Goal: Task Accomplishment & Management: Manage account settings

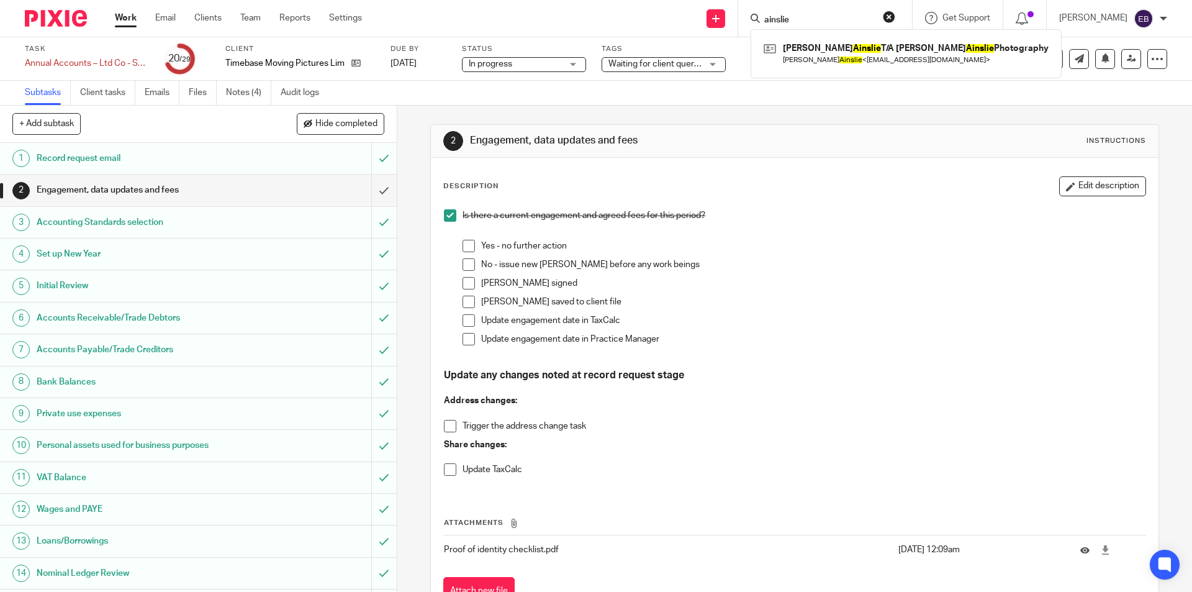
scroll to position [373, 0]
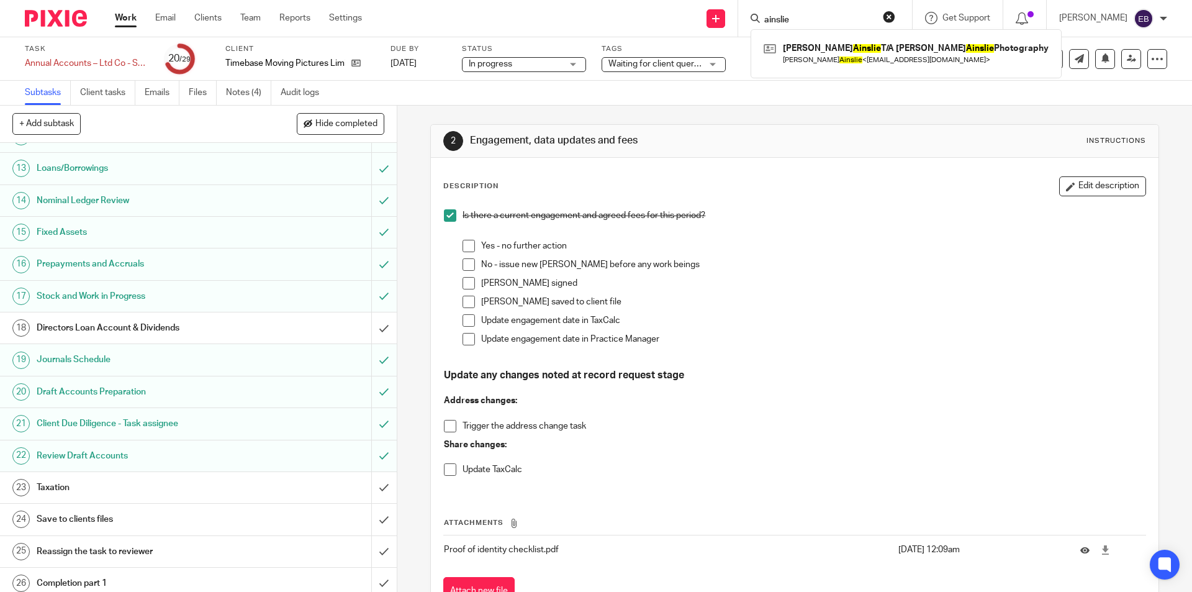
click at [116, 322] on h1 "Directors Loan Account & Dividends" at bounding box center [144, 328] width 215 height 19
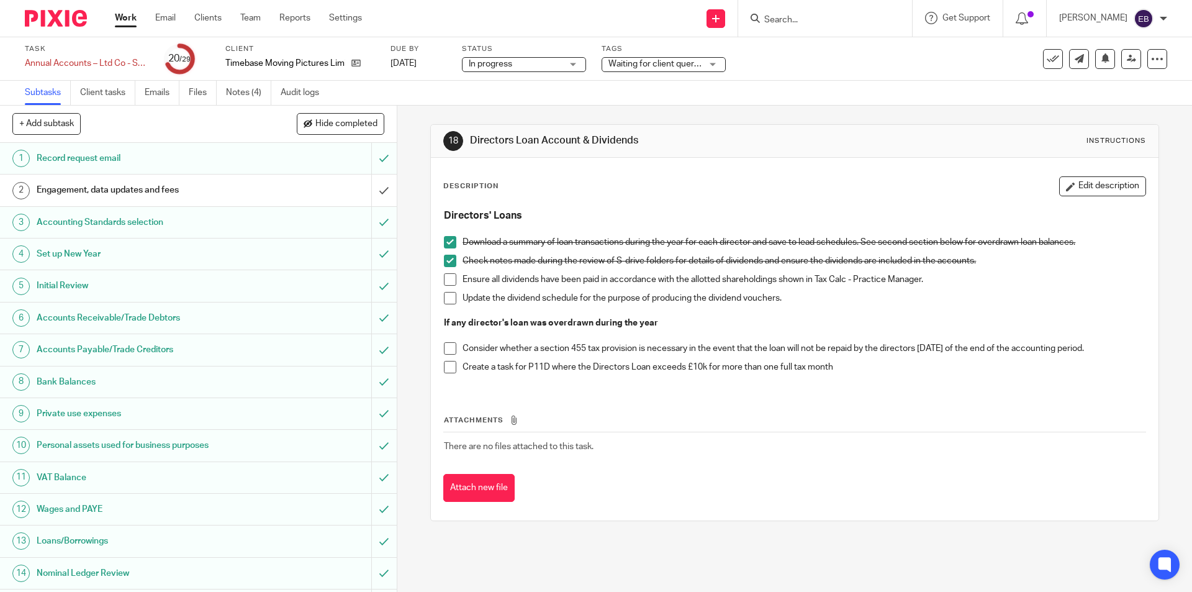
click at [447, 276] on span at bounding box center [450, 279] width 12 height 12
click at [444, 299] on span at bounding box center [450, 298] width 12 height 12
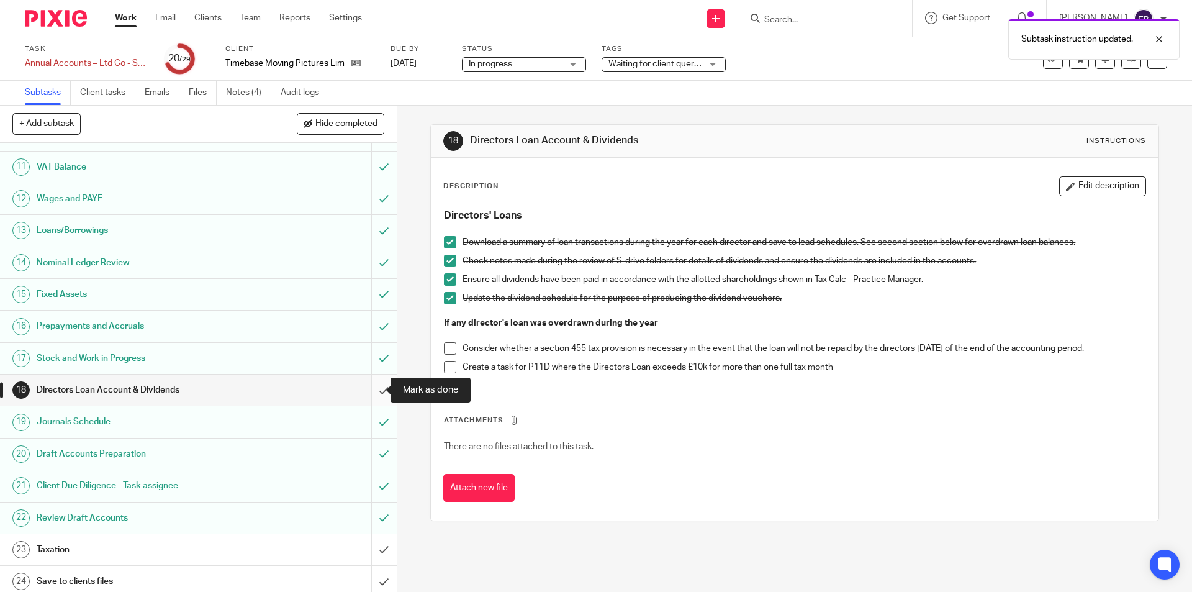
click at [373, 392] on input "submit" at bounding box center [198, 389] width 397 height 31
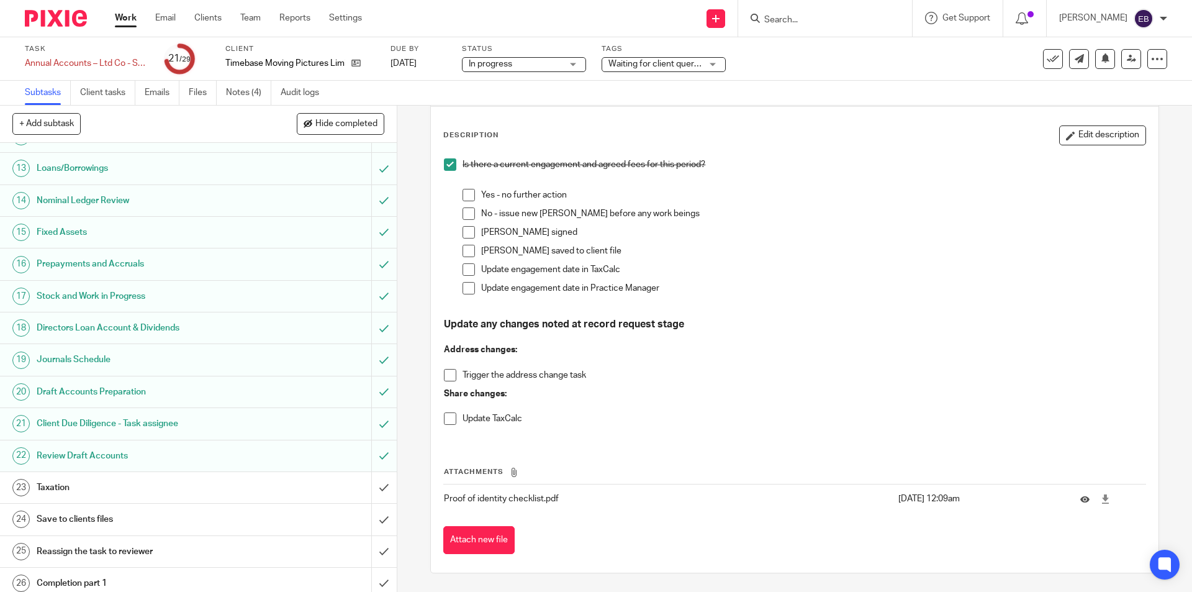
scroll to position [476, 0]
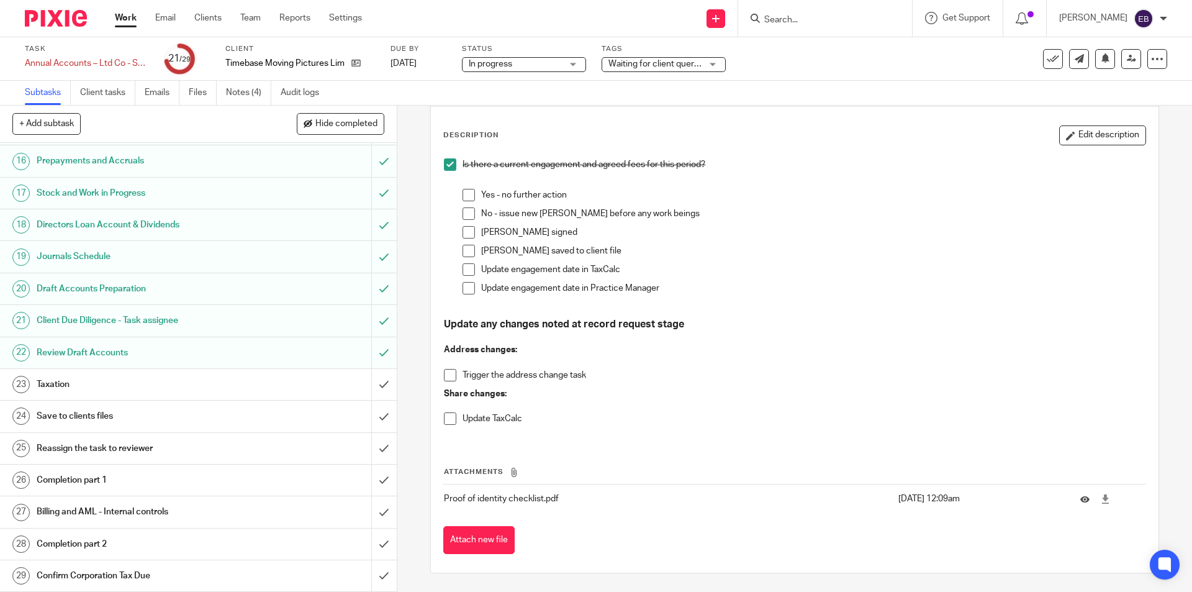
click at [121, 379] on h1 "Taxation" at bounding box center [144, 384] width 215 height 19
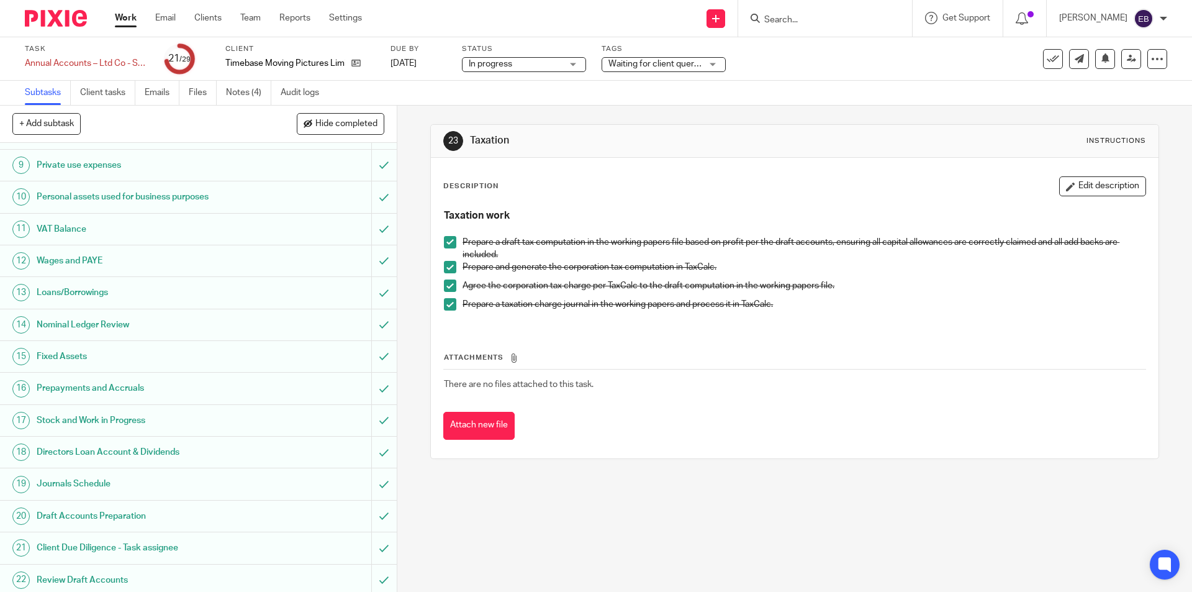
scroll to position [476, 0]
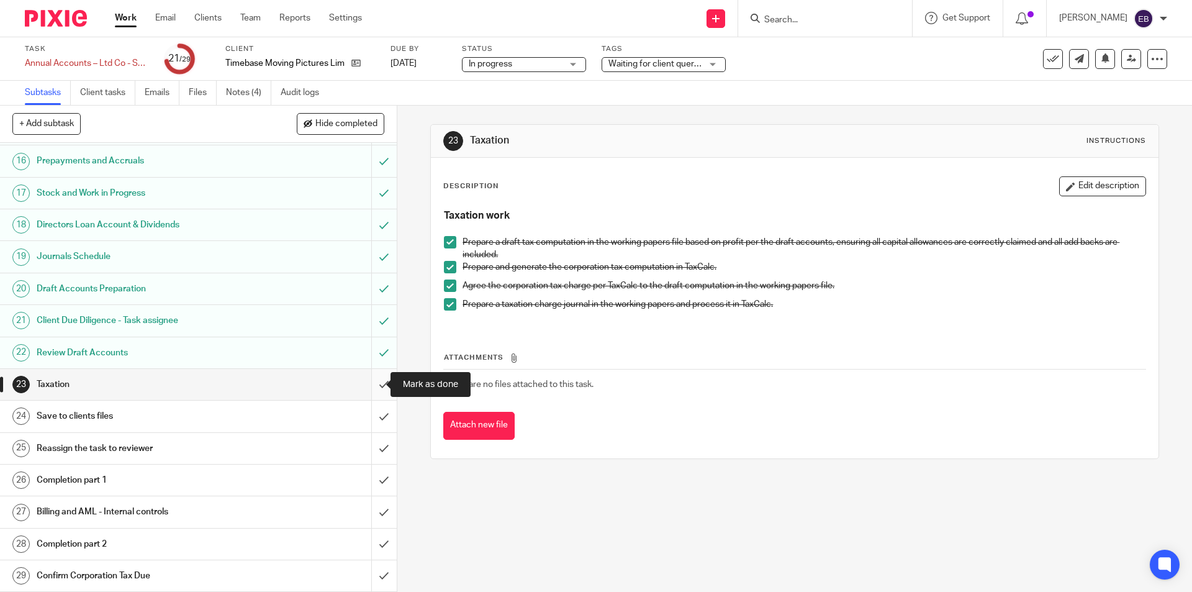
click at [372, 389] on input "submit" at bounding box center [198, 384] width 397 height 31
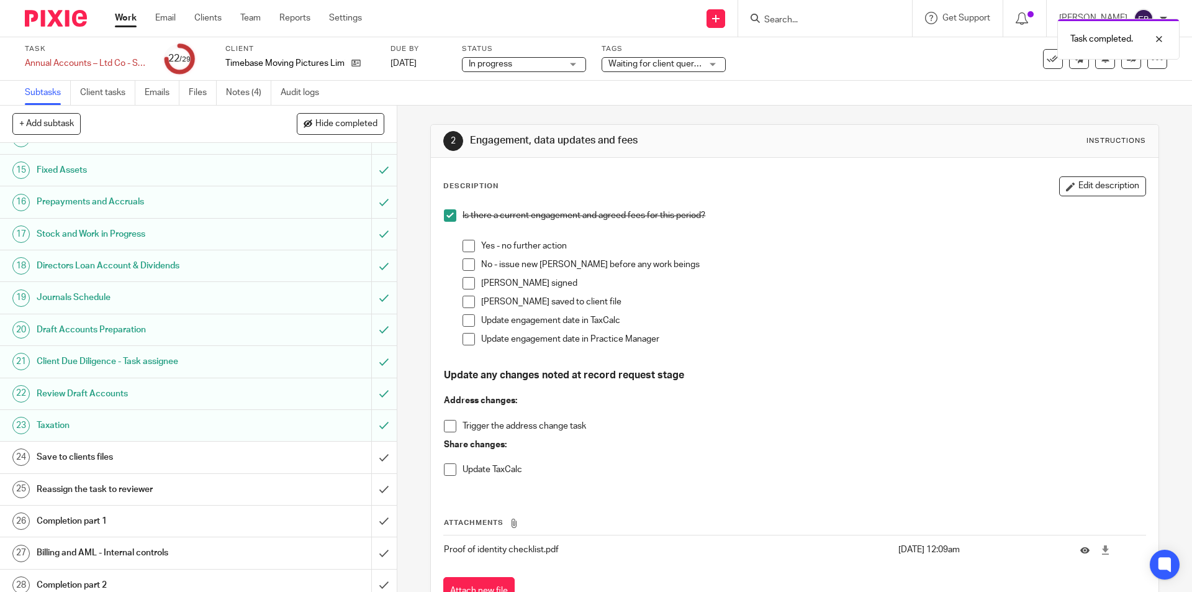
scroll to position [476, 0]
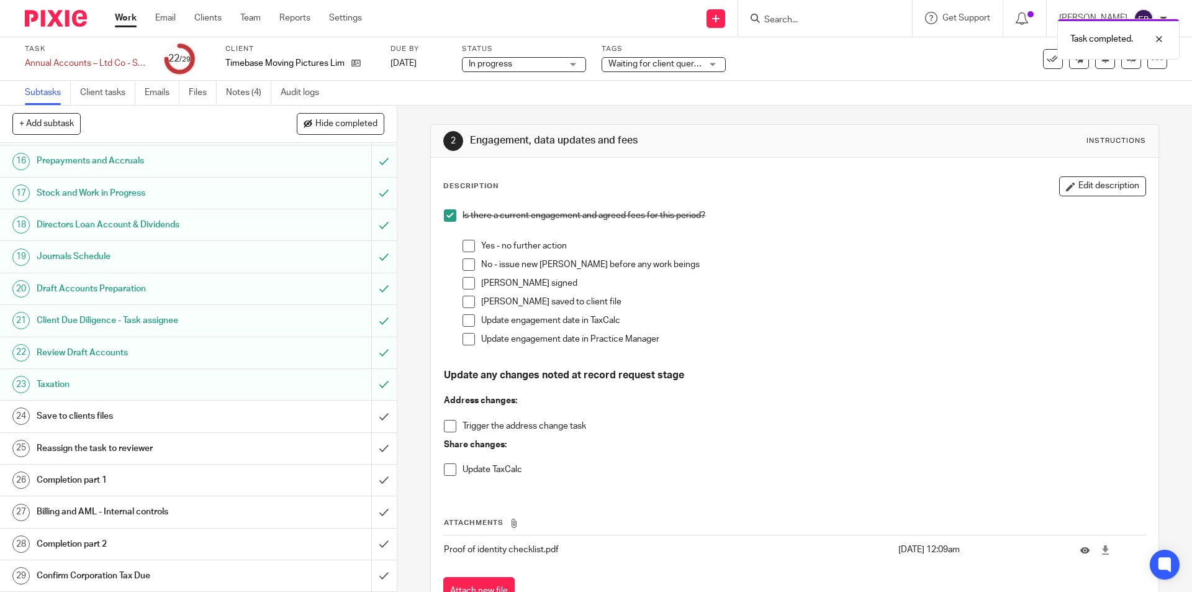
click at [97, 406] on link "24 Save to clients files" at bounding box center [185, 416] width 371 height 31
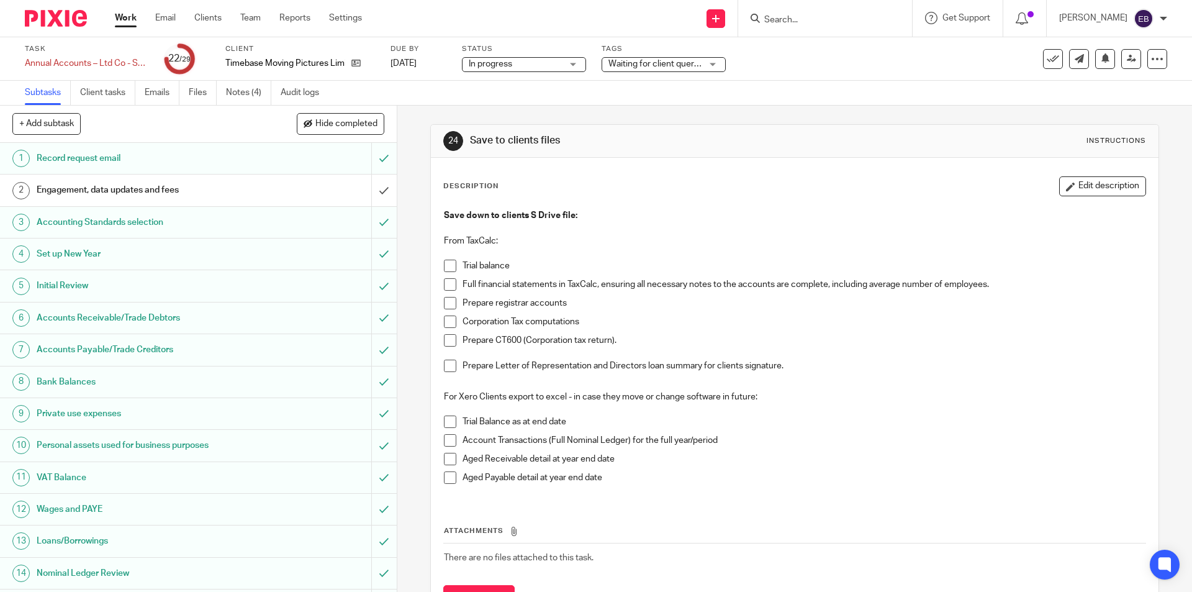
click at [450, 260] on span at bounding box center [450, 266] width 12 height 12
click at [447, 415] on span at bounding box center [450, 421] width 12 height 12
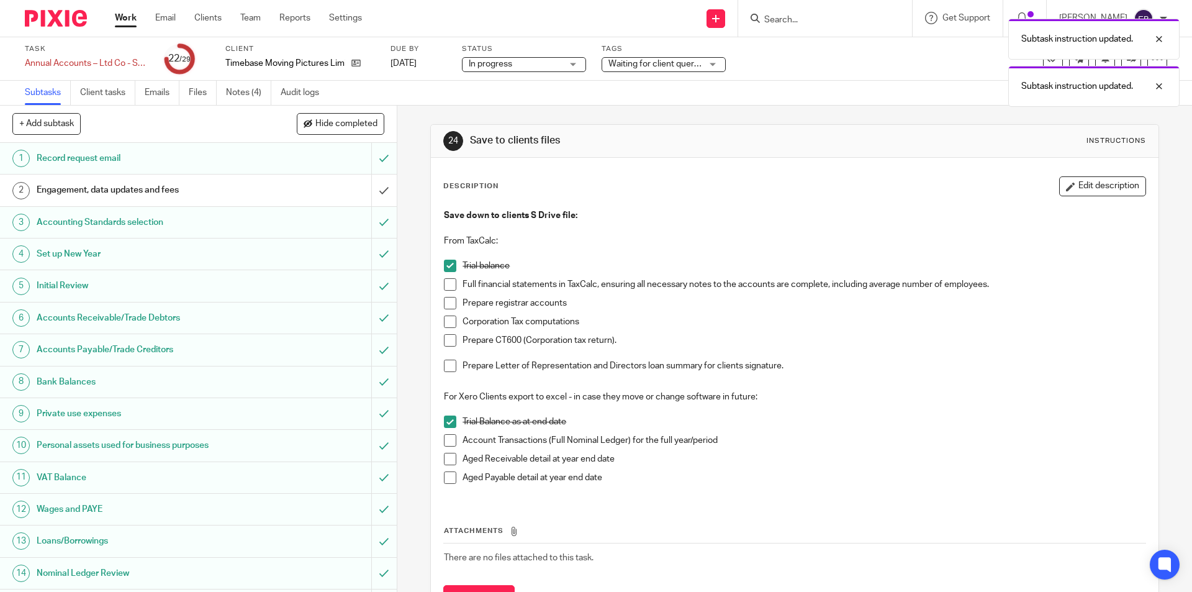
click at [450, 458] on span at bounding box center [450, 459] width 12 height 12
click at [447, 478] on span at bounding box center [450, 477] width 12 height 12
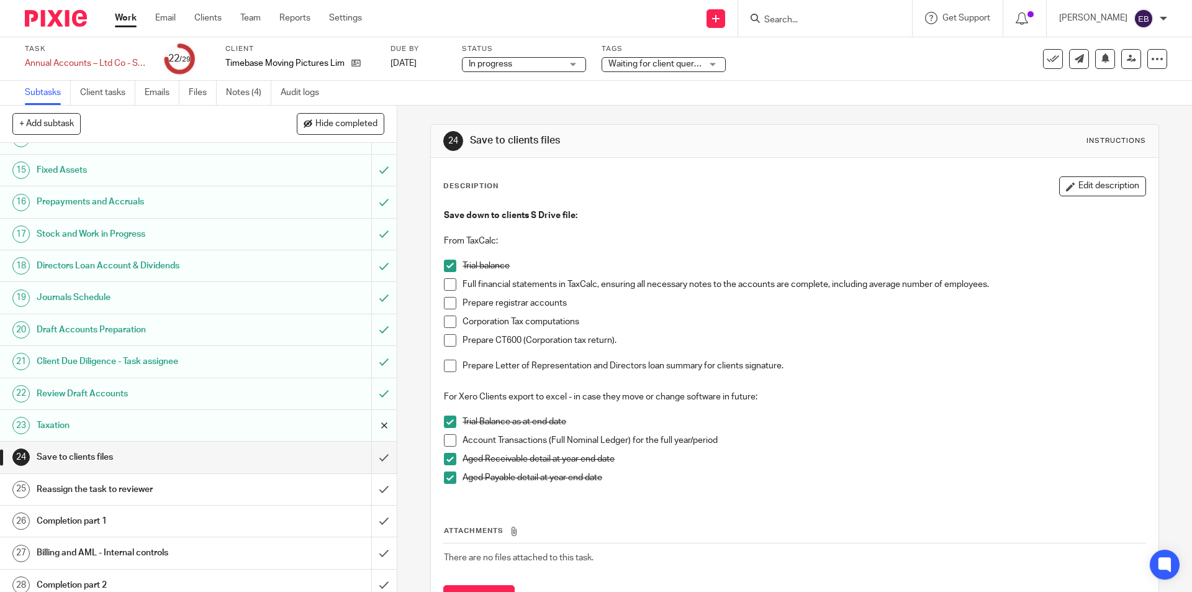
scroll to position [476, 0]
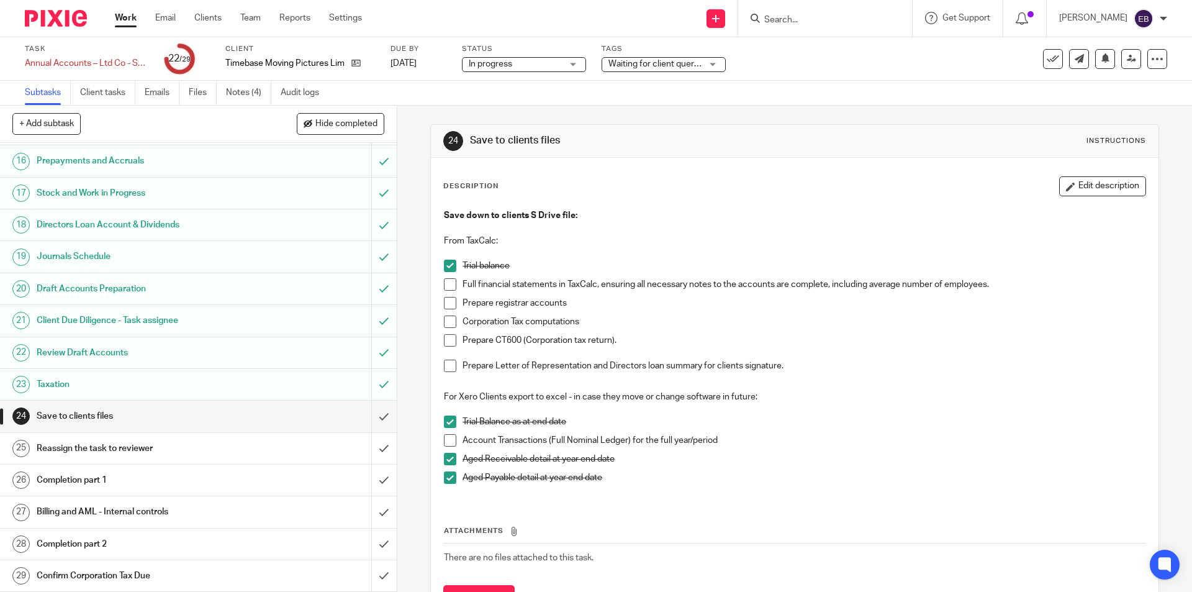
click at [445, 440] on span at bounding box center [450, 440] width 12 height 12
click at [447, 288] on span at bounding box center [450, 284] width 12 height 12
click at [447, 301] on span at bounding box center [450, 303] width 12 height 12
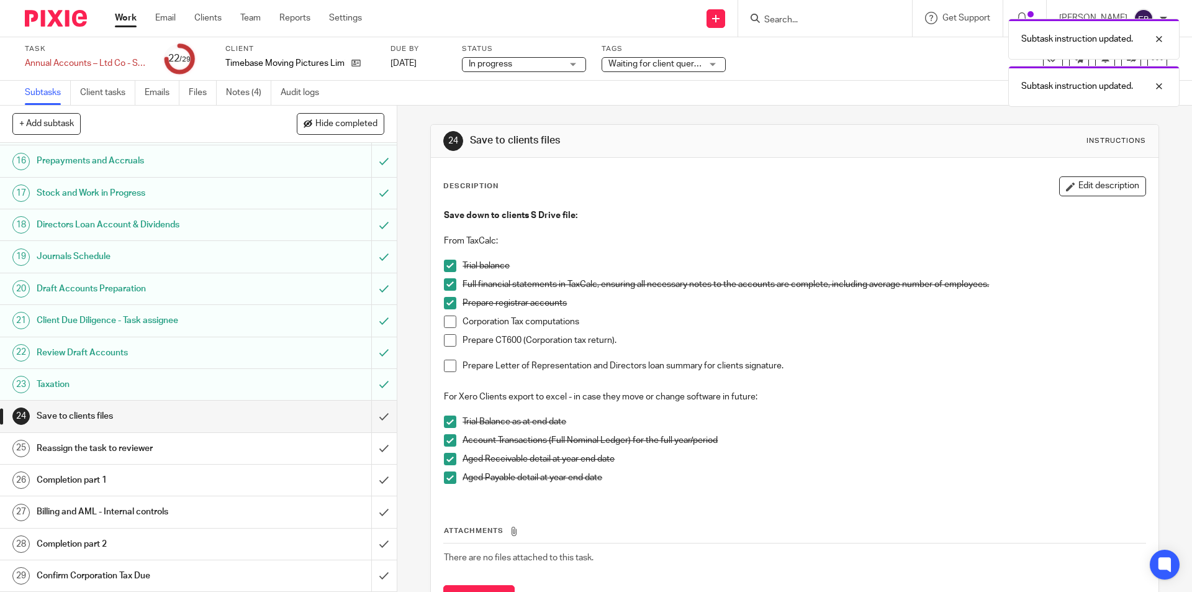
click at [448, 320] on span at bounding box center [450, 321] width 12 height 12
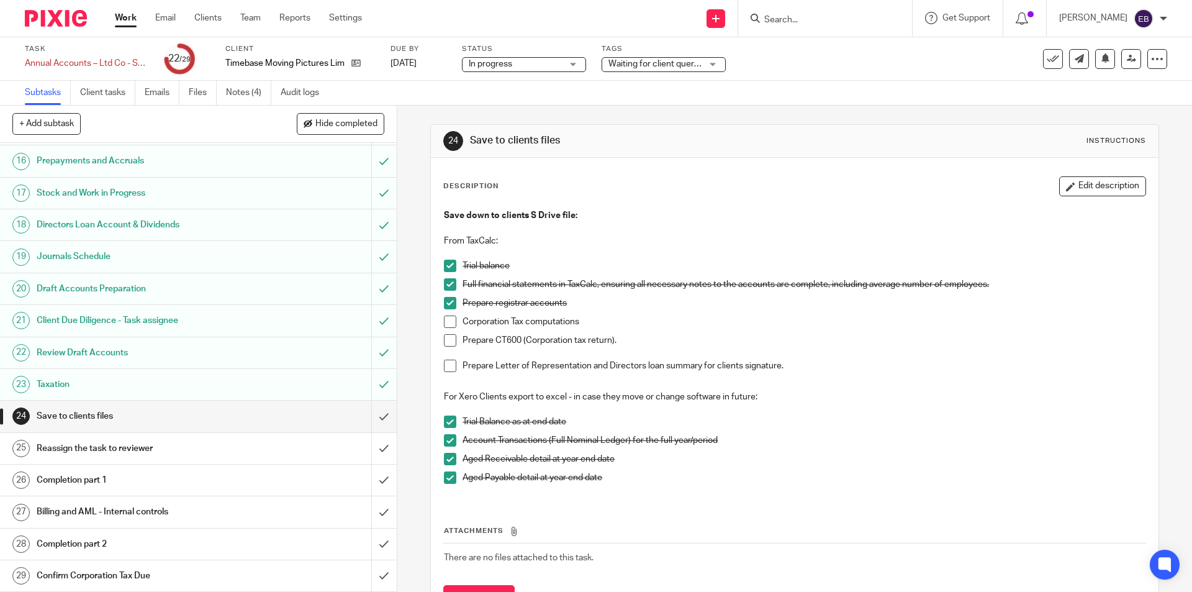
click at [239, 388] on h1 "Taxation" at bounding box center [144, 384] width 215 height 19
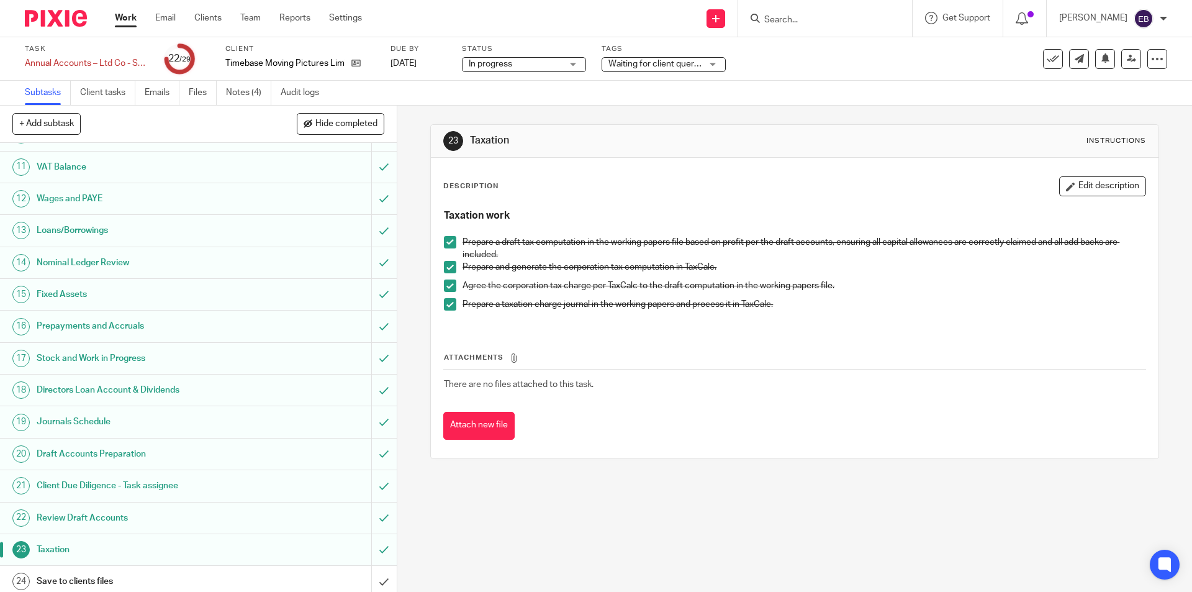
scroll to position [476, 0]
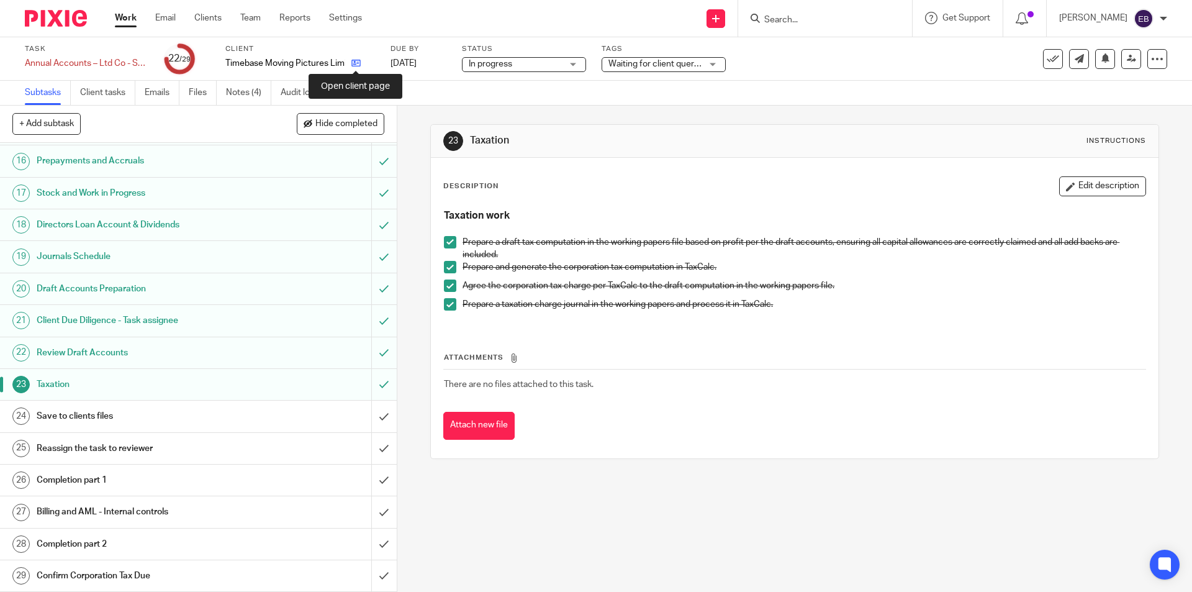
click at [354, 66] on icon at bounding box center [356, 62] width 9 height 9
click at [319, 419] on div "Save to clients files" at bounding box center [198, 416] width 322 height 19
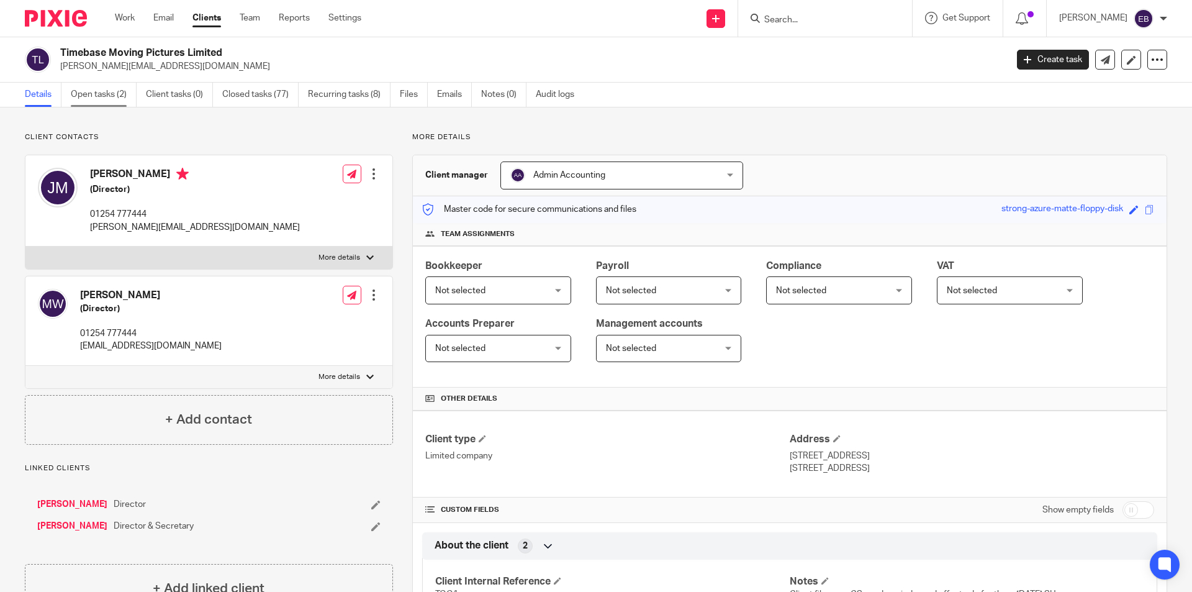
click at [114, 95] on link "Open tasks (2)" at bounding box center [104, 95] width 66 height 24
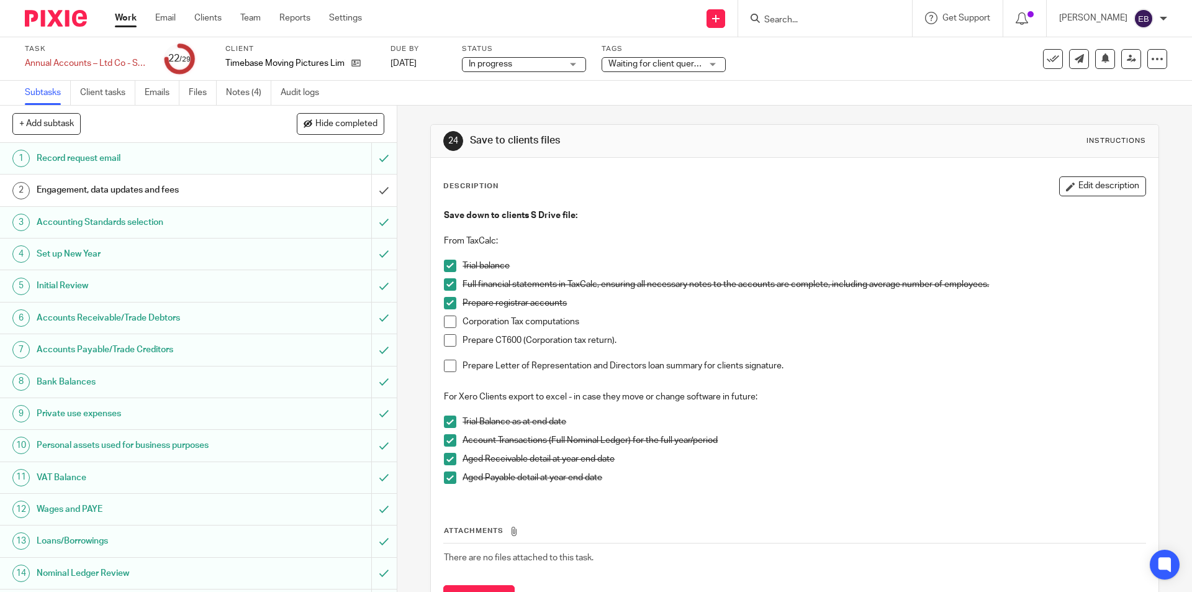
click at [450, 324] on span at bounding box center [450, 321] width 12 height 12
click at [450, 345] on span at bounding box center [450, 340] width 12 height 12
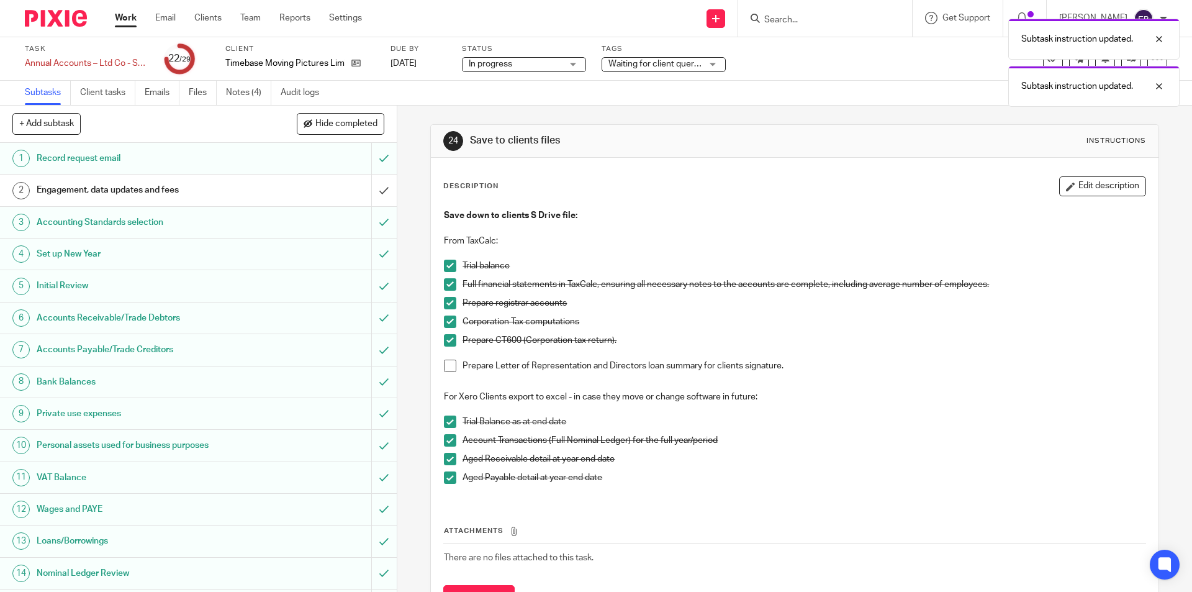
click at [448, 368] on span at bounding box center [450, 366] width 12 height 12
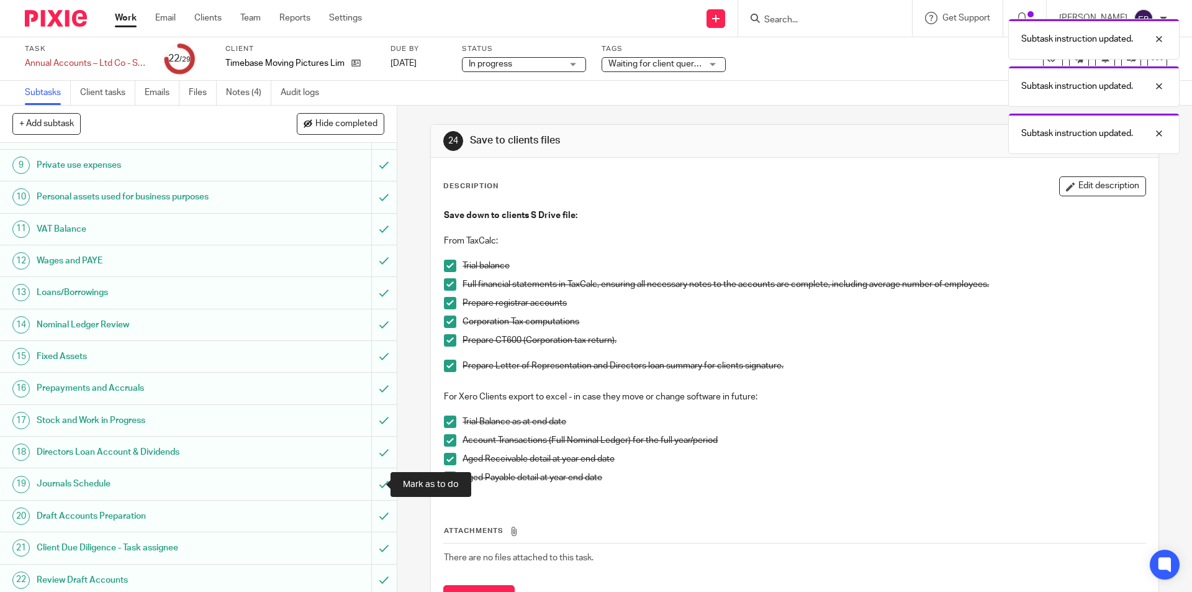
scroll to position [435, 0]
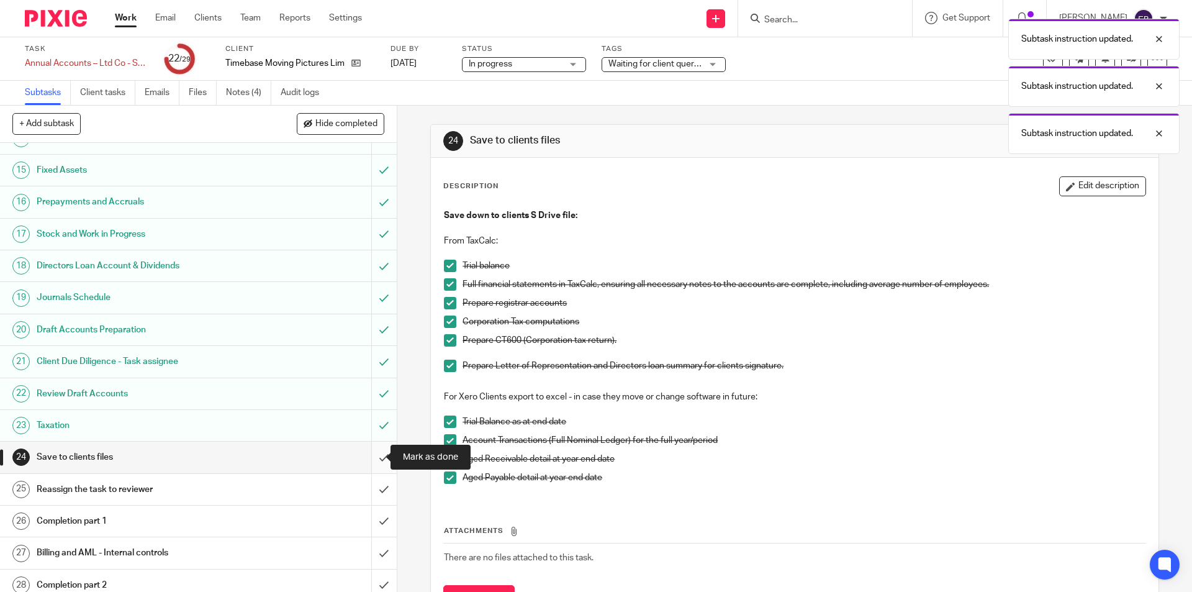
click at [368, 464] on input "submit" at bounding box center [198, 457] width 397 height 31
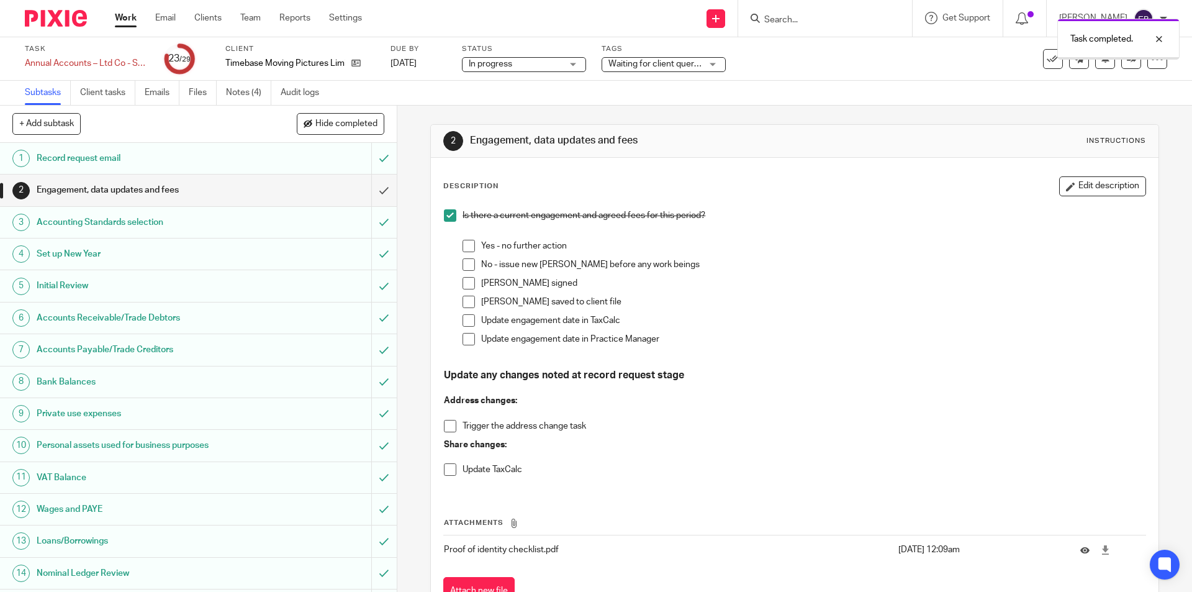
click at [655, 67] on span "Waiting for client queries" at bounding box center [657, 64] width 97 height 9
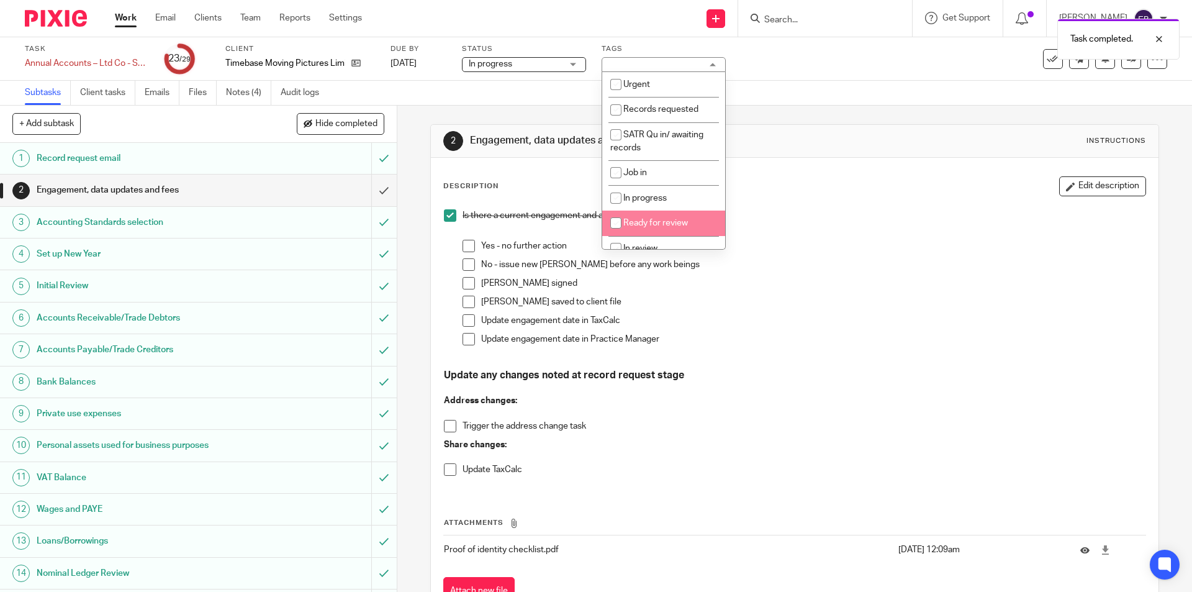
scroll to position [124, 0]
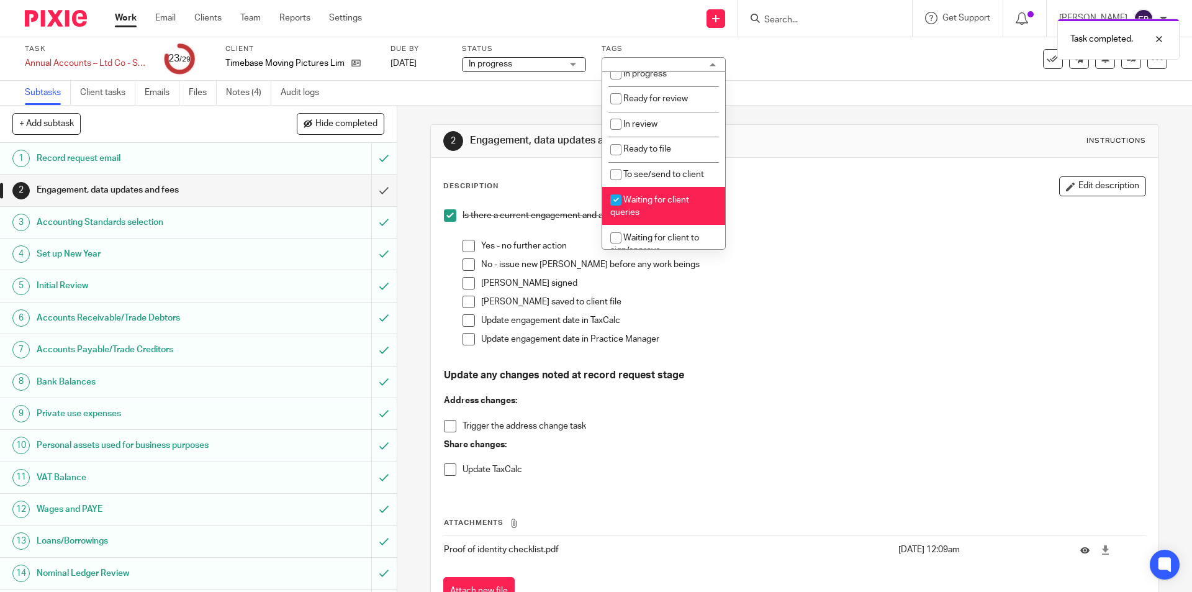
click at [654, 209] on li "Waiting for client queries" at bounding box center [663, 206] width 123 height 38
checkbox input "false"
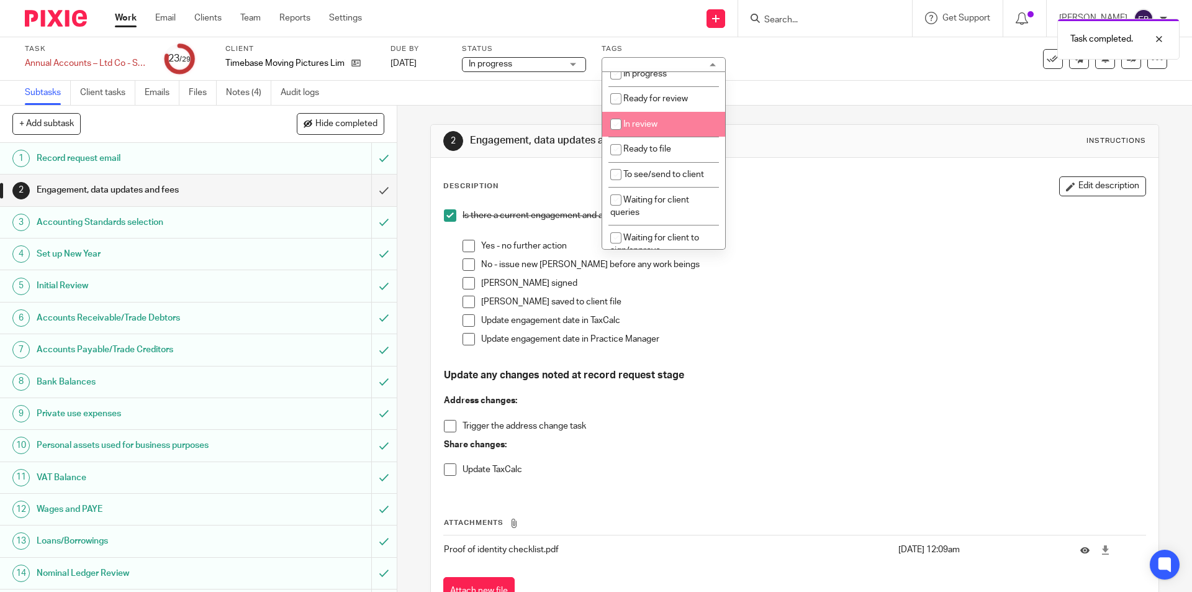
scroll to position [62, 0]
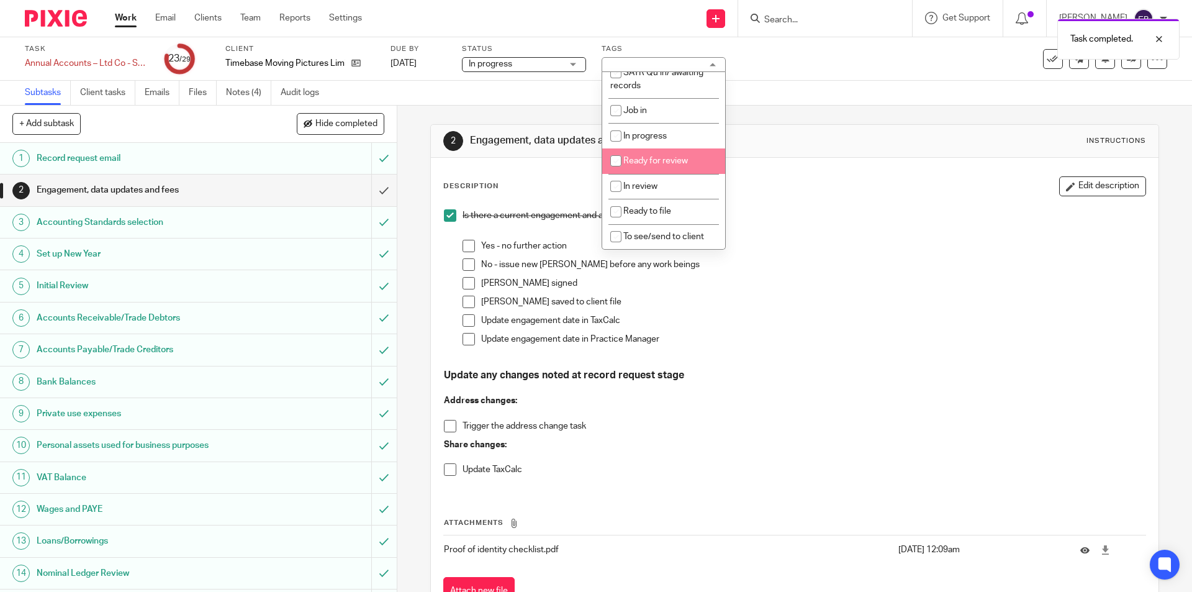
click at [666, 162] on span "Ready for review" at bounding box center [656, 161] width 65 height 9
checkbox input "true"
click at [792, 106] on div "2 Engagement, data updates and fees Instructions Description Edit description I…" at bounding box center [794, 374] width 728 height 537
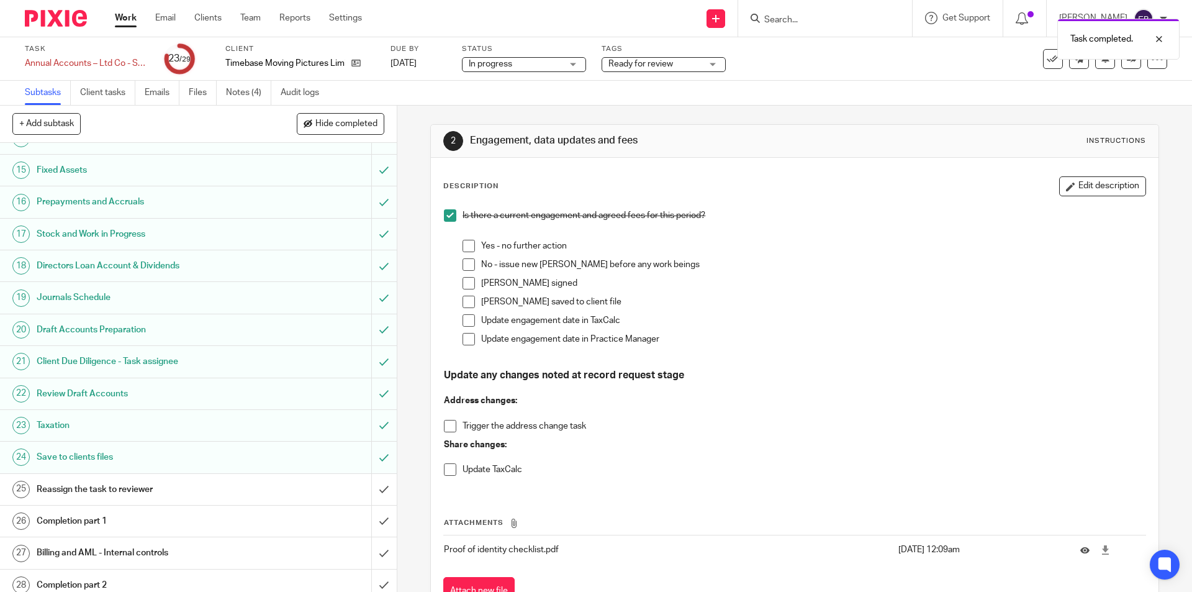
scroll to position [476, 0]
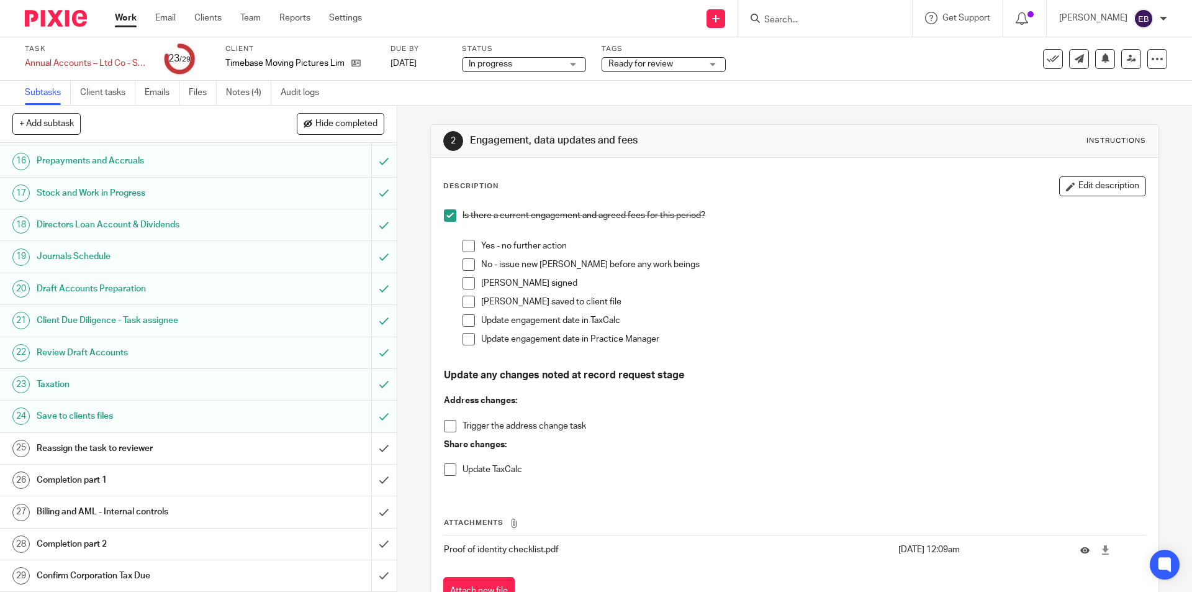
click at [132, 442] on h1 "Reassign the task to reviewer" at bounding box center [144, 448] width 215 height 19
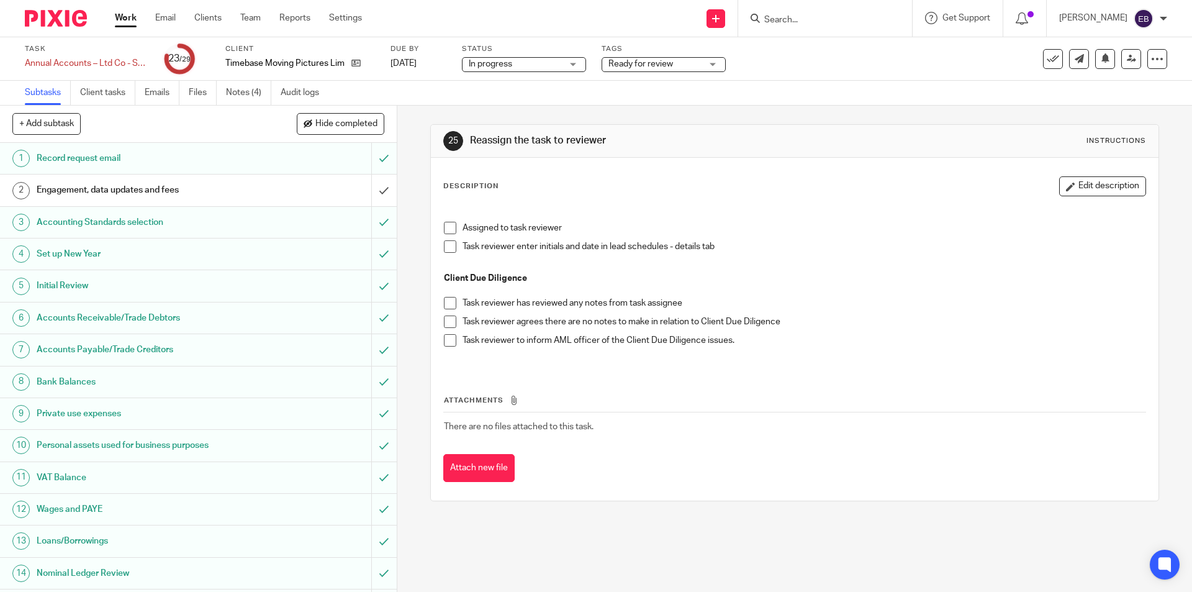
click at [450, 224] on span at bounding box center [450, 228] width 12 height 12
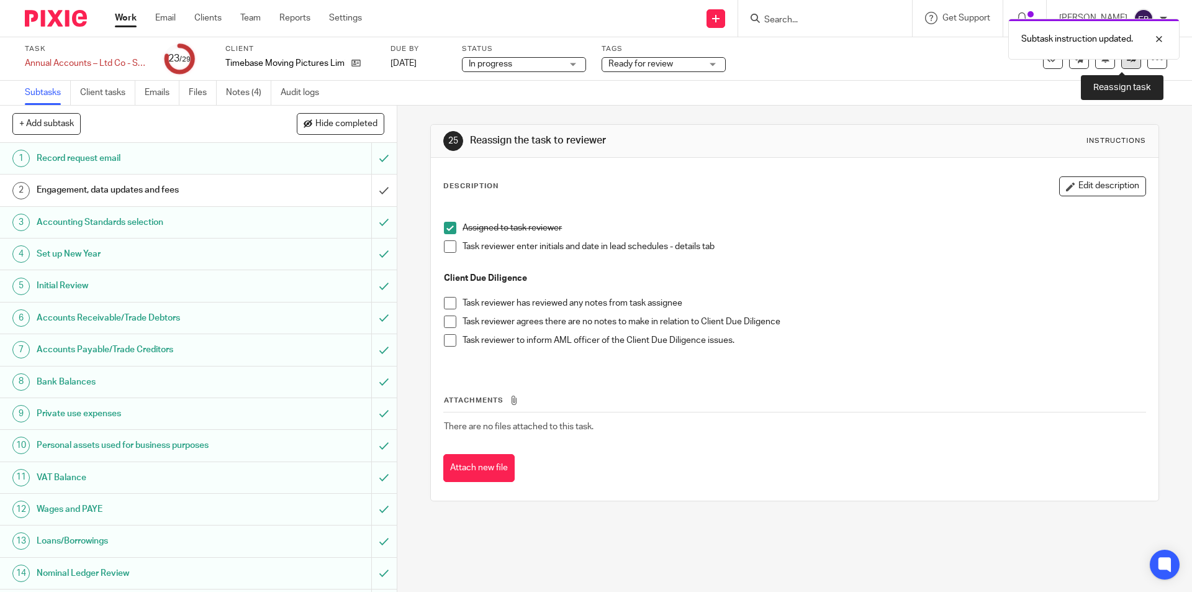
click at [1127, 62] on link at bounding box center [1132, 59] width 20 height 20
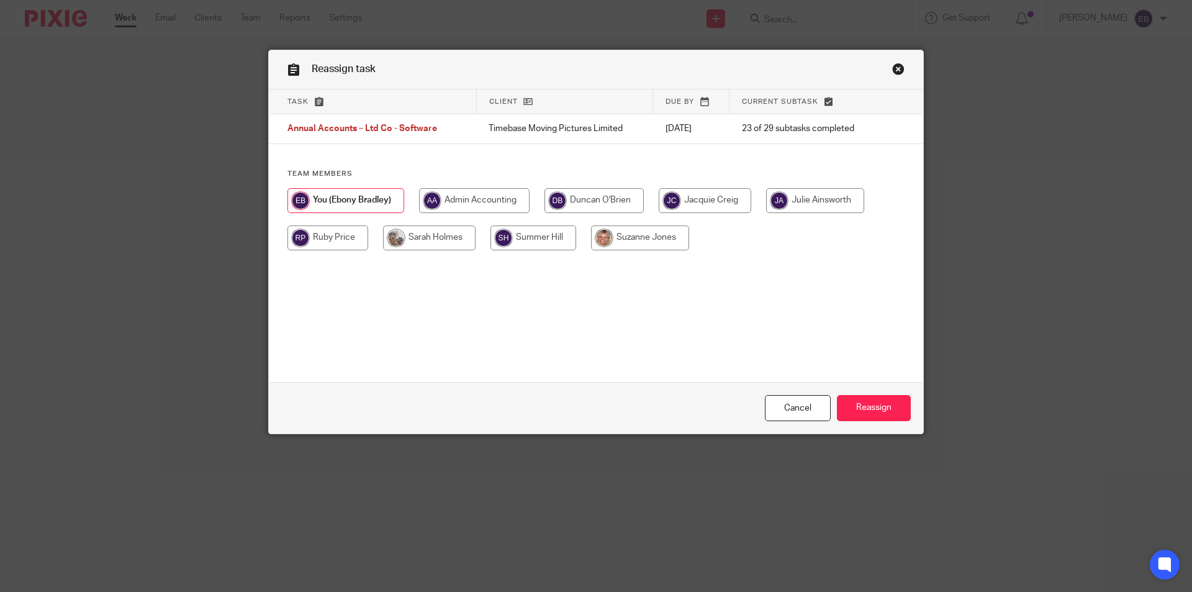
click at [624, 248] on input "radio" at bounding box center [640, 237] width 98 height 25
radio input "true"
click at [851, 402] on input "Reassign" at bounding box center [874, 408] width 74 height 27
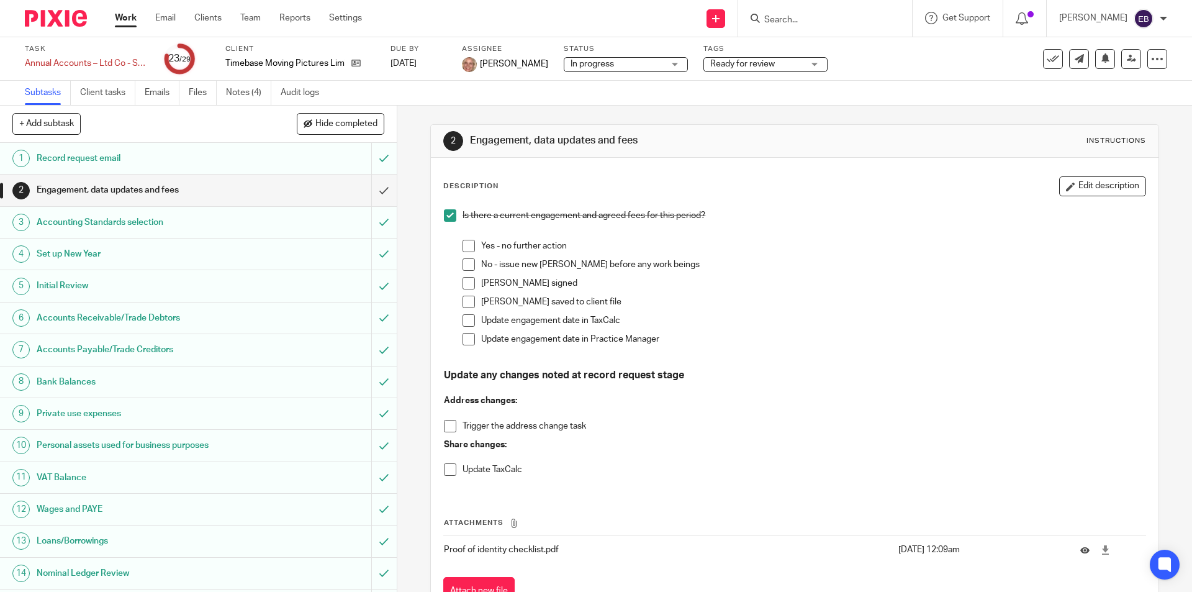
click at [122, 16] on link "Work" at bounding box center [126, 18] width 22 height 12
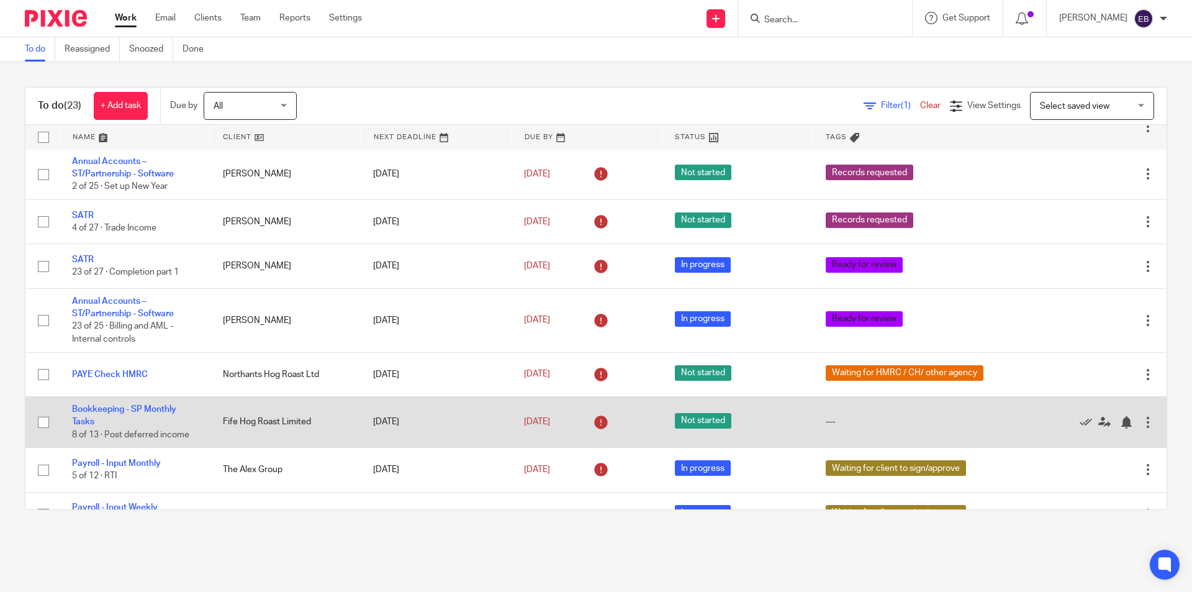
scroll to position [302, 0]
